Goal: Task Accomplishment & Management: Manage account settings

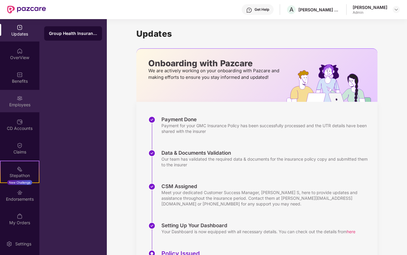
click at [21, 99] on img at bounding box center [20, 98] width 6 height 6
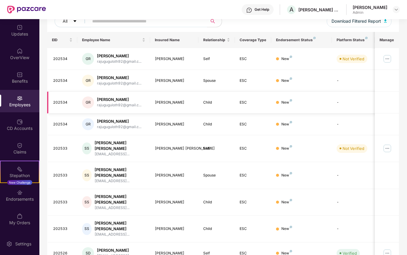
scroll to position [113, 0]
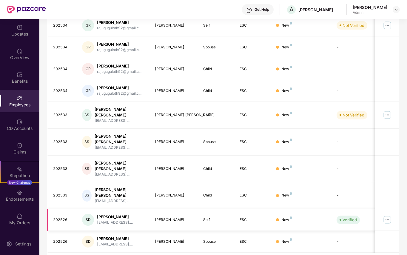
click at [389, 215] on img at bounding box center [388, 220] width 10 height 10
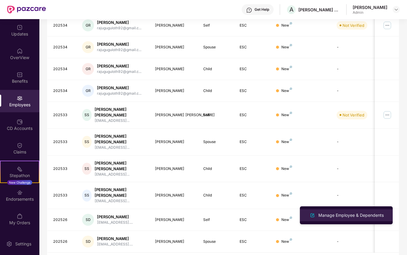
click at [340, 214] on div "Manage Employee & Dependents" at bounding box center [351, 215] width 68 height 7
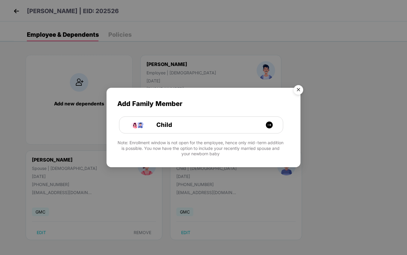
click at [302, 89] on img "Close" at bounding box center [298, 90] width 17 height 17
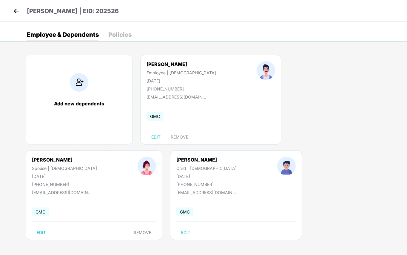
click at [157, 115] on span "GMC" at bounding box center [155, 116] width 17 height 9
click at [152, 136] on span "EDIT" at bounding box center [155, 137] width 9 height 5
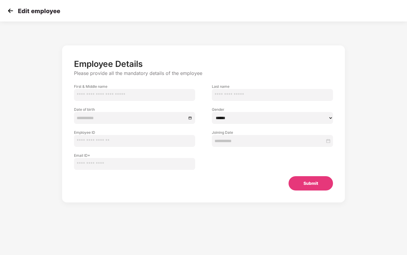
type input "********"
type input "***"
type input "**********"
select select "****"
type input "******"
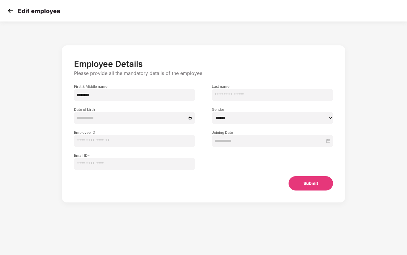
type input "**********"
click at [5, 7] on div "Edit employee" at bounding box center [203, 11] width 407 height 22
click at [9, 11] on img at bounding box center [10, 10] width 9 height 9
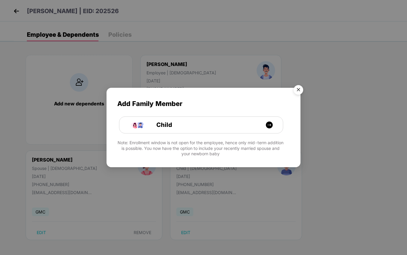
click at [301, 91] on img "Close" at bounding box center [298, 90] width 17 height 17
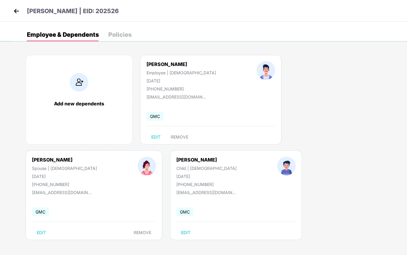
click at [13, 10] on img at bounding box center [16, 11] width 9 height 9
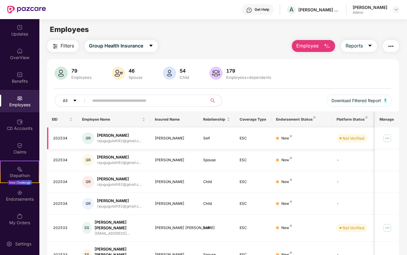
click at [390, 136] on img at bounding box center [388, 139] width 10 height 10
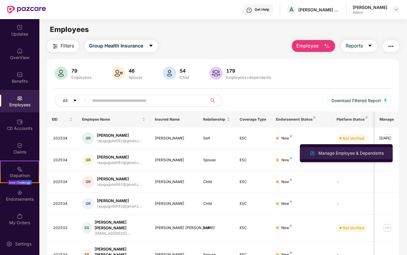
click at [350, 152] on div "Manage Employee & Dependents" at bounding box center [351, 153] width 68 height 7
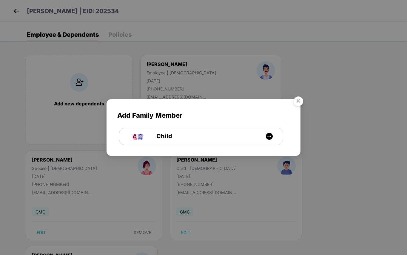
click at [298, 103] on img "Close" at bounding box center [298, 102] width 17 height 17
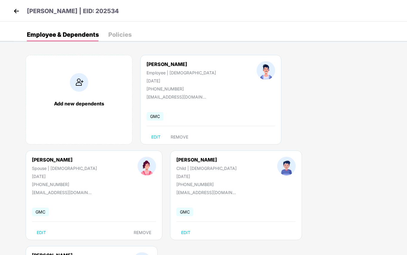
click at [14, 8] on img at bounding box center [16, 11] width 9 height 9
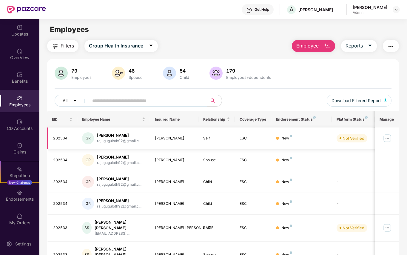
click at [388, 135] on img at bounding box center [388, 139] width 10 height 10
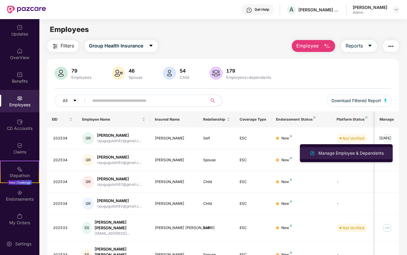
click at [338, 157] on div "Manage Employee & Dependents" at bounding box center [346, 153] width 77 height 7
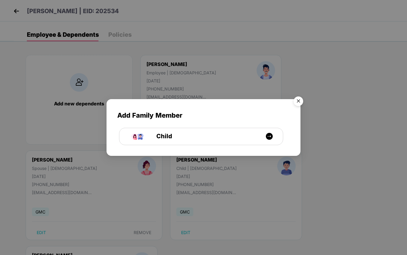
click at [298, 102] on img "Close" at bounding box center [298, 102] width 17 height 17
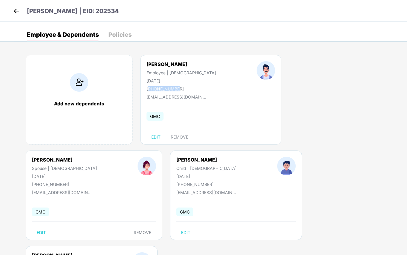
drag, startPoint x: 150, startPoint y: 90, endPoint x: 181, endPoint y: 89, distance: 30.8
click at [180, 89] on div "[PHONE_NUMBER]" at bounding box center [182, 88] width 70 height 5
copy div "919948137363"
click at [16, 12] on img at bounding box center [16, 11] width 9 height 9
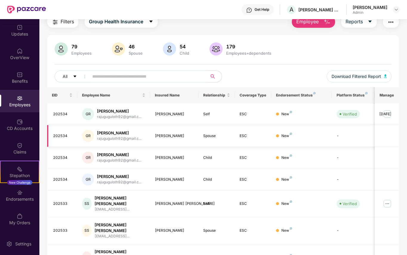
scroll to position [40, 0]
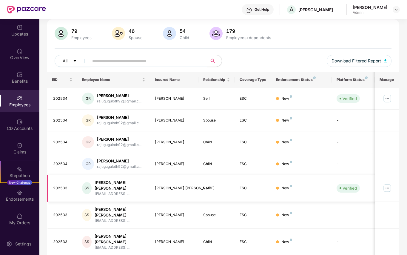
click at [386, 187] on img at bounding box center [388, 188] width 10 height 10
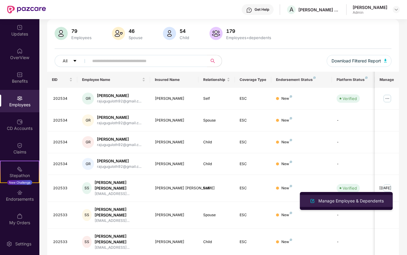
click at [343, 203] on div "Manage Employee & Dependents" at bounding box center [351, 201] width 68 height 7
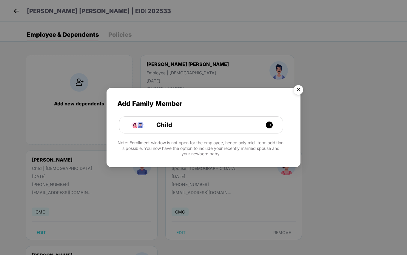
click at [298, 90] on img "Close" at bounding box center [298, 90] width 17 height 17
